Goal: Navigation & Orientation: Find specific page/section

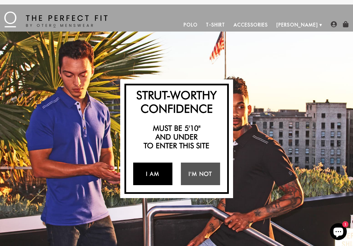
click at [154, 170] on link "I Am" at bounding box center [152, 174] width 39 height 23
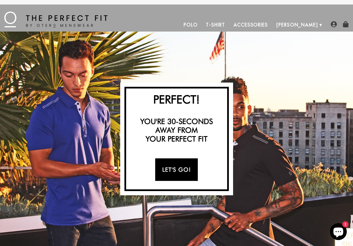
click at [164, 168] on link "Let's Go!" at bounding box center [176, 169] width 43 height 23
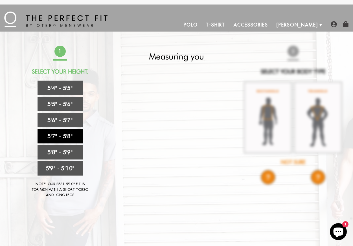
click at [61, 136] on link "5'7" - 5'8"" at bounding box center [59, 136] width 45 height 15
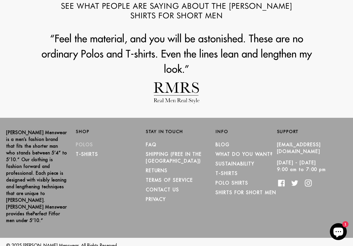
scroll to position [647, 0]
click at [79, 143] on link "Polos" at bounding box center [84, 145] width 17 height 6
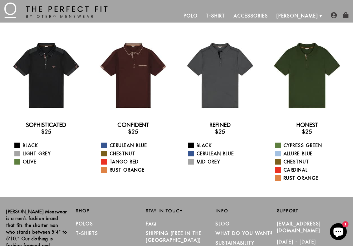
scroll to position [9, 0]
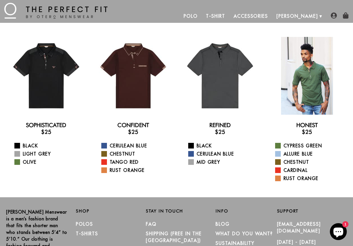
click at [303, 96] on div at bounding box center [307, 76] width 78 height 78
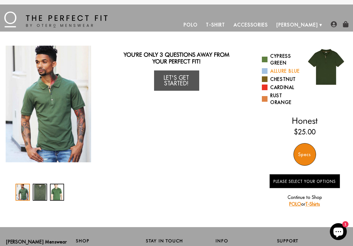
click at [273, 70] on link "Allure Blue" at bounding box center [281, 71] width 38 height 7
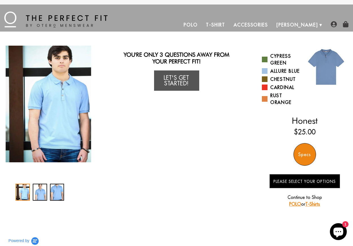
click at [229, 25] on link "T-Shirt" at bounding box center [215, 25] width 27 height 14
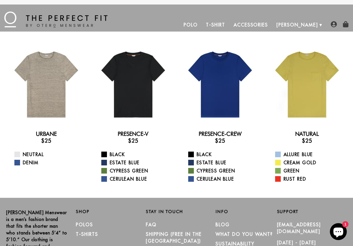
click at [263, 24] on link "Accessories" at bounding box center [250, 25] width 43 height 14
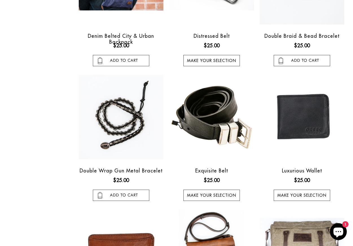
scroll to position [277, 0]
